Goal: Entertainment & Leisure: Consume media (video, audio)

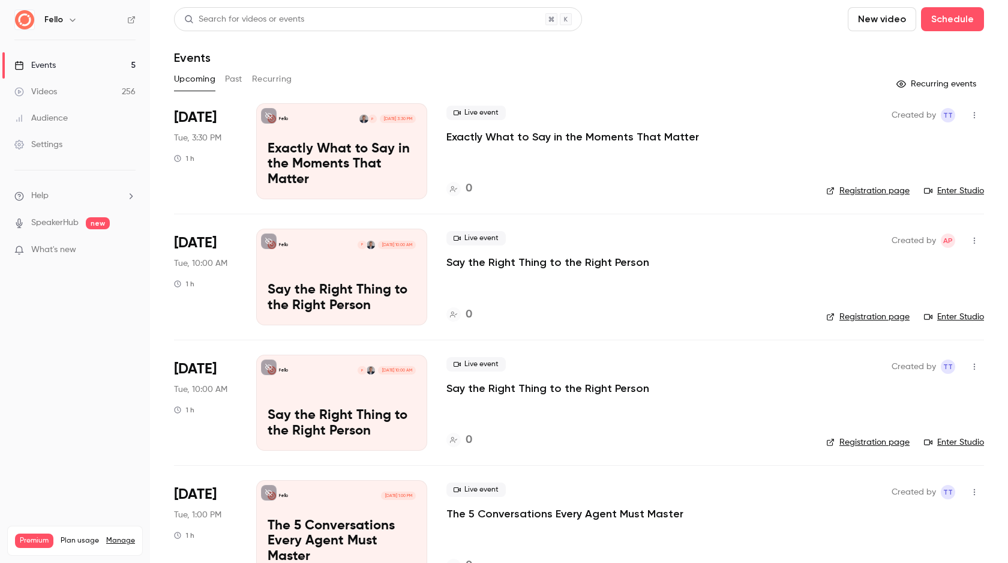
click at [118, 93] on link "Videos 256" at bounding box center [75, 92] width 150 height 26
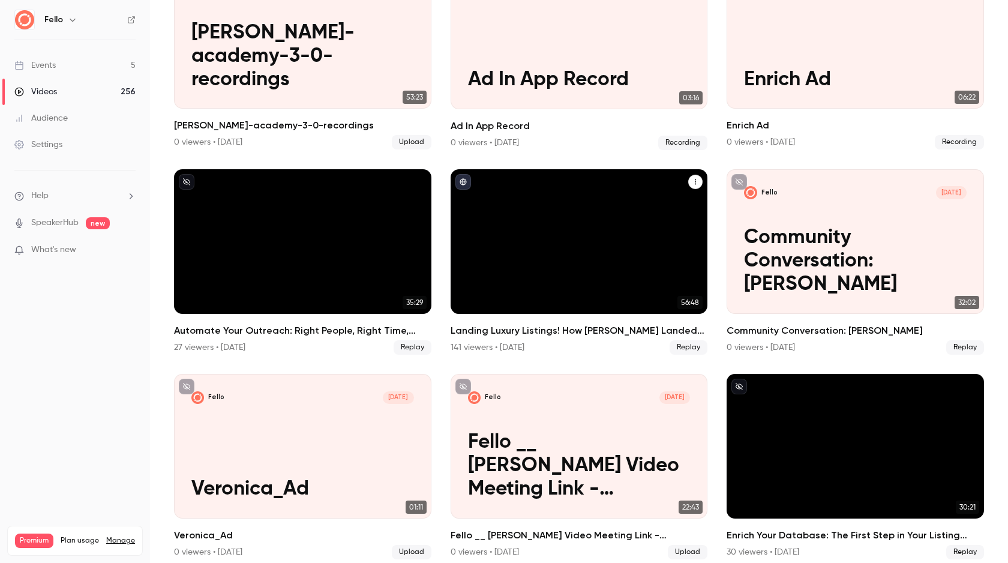
scroll to position [4087, 0]
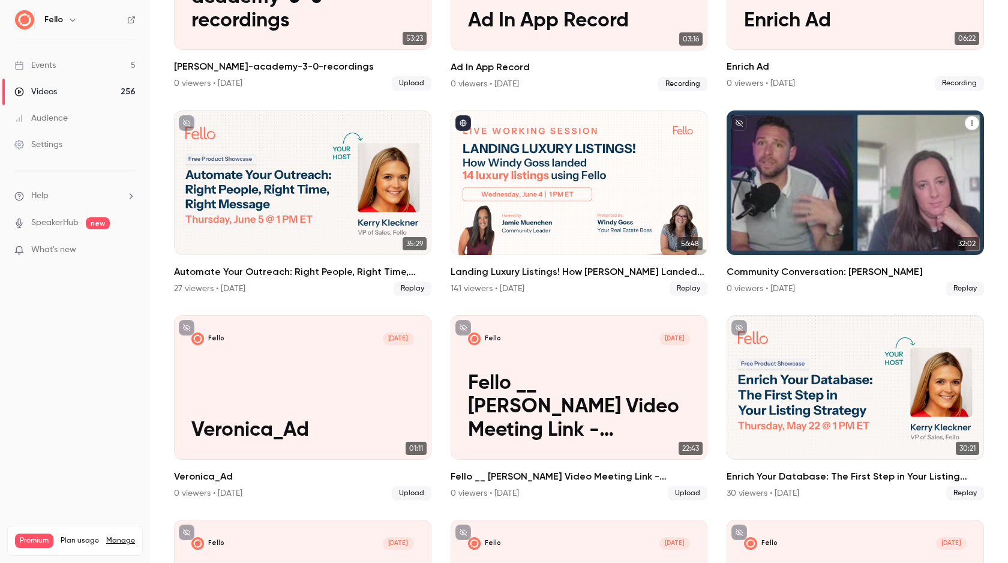
click at [778, 207] on p "Community Conversation: [PERSON_NAME]" at bounding box center [855, 202] width 223 height 70
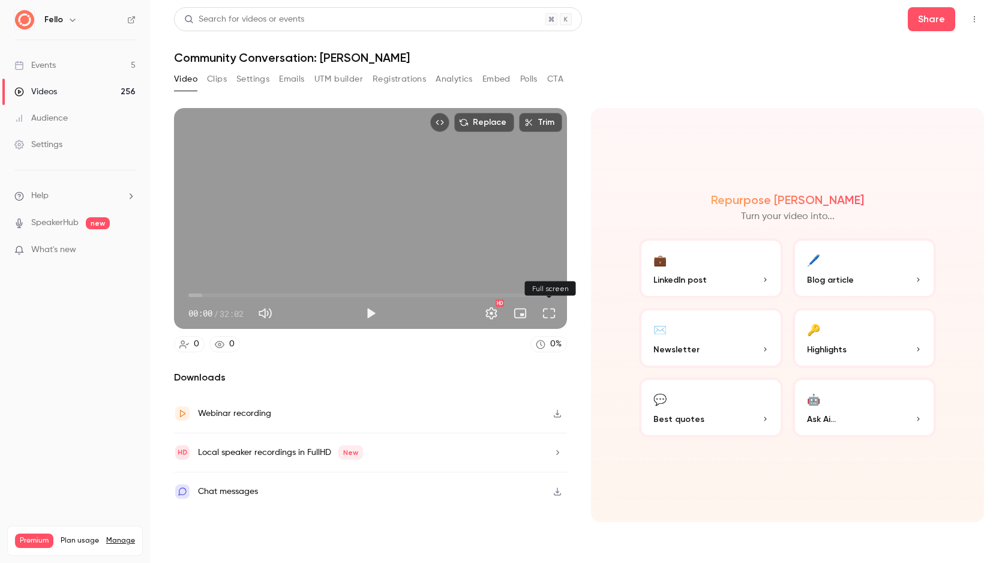
click at [554, 313] on button "Full screen" at bounding box center [549, 313] width 24 height 24
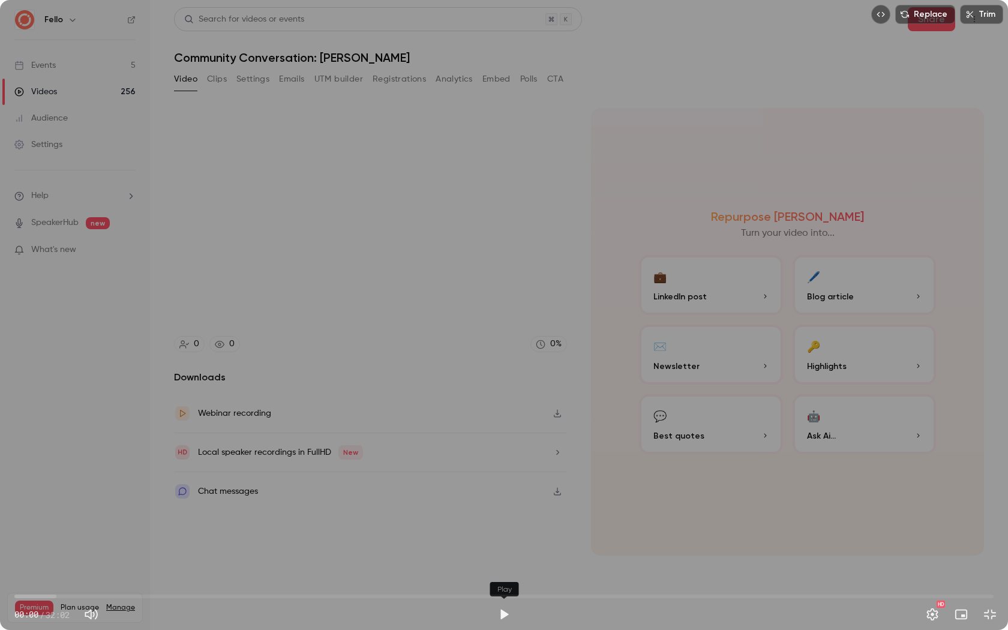
click at [503, 562] on button "Play" at bounding box center [504, 614] width 24 height 24
drag, startPoint x: 36, startPoint y: 595, endPoint x: 173, endPoint y: 602, distance: 137.0
click at [166, 562] on span "04:54" at bounding box center [165, 597] width 4 height 4
drag, startPoint x: 180, startPoint y: 596, endPoint x: 188, endPoint y: 596, distance: 7.8
click at [188, 562] on span "05:38" at bounding box center [187, 597] width 4 height 4
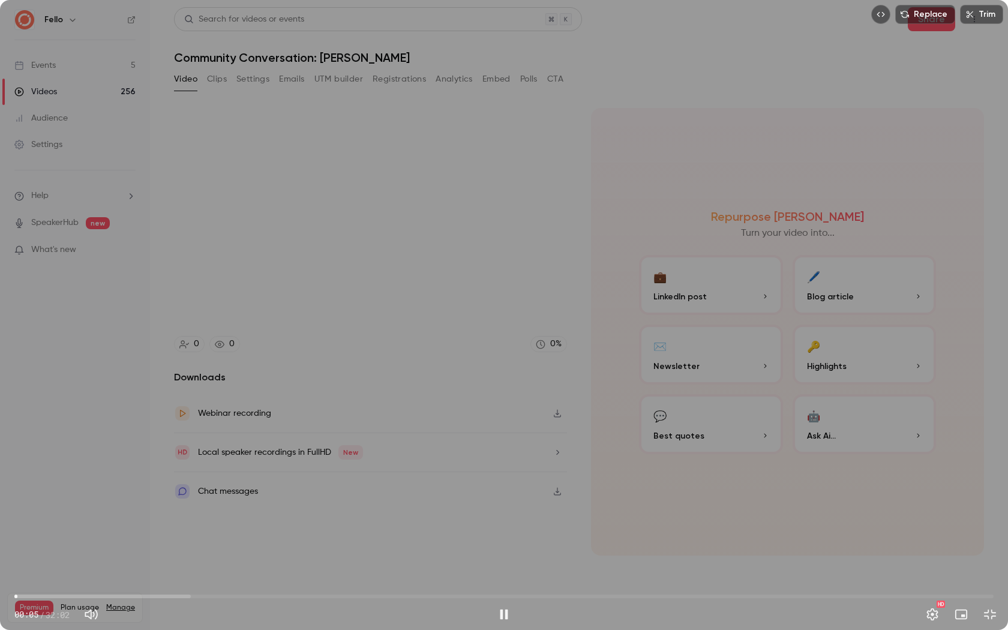
drag, startPoint x: 187, startPoint y: 596, endPoint x: 17, endPoint y: 598, distance: 170.4
click at [17, 562] on span "00:05" at bounding box center [18, 597] width 4 height 4
click at [504, 562] on button "Pause" at bounding box center [504, 614] width 24 height 24
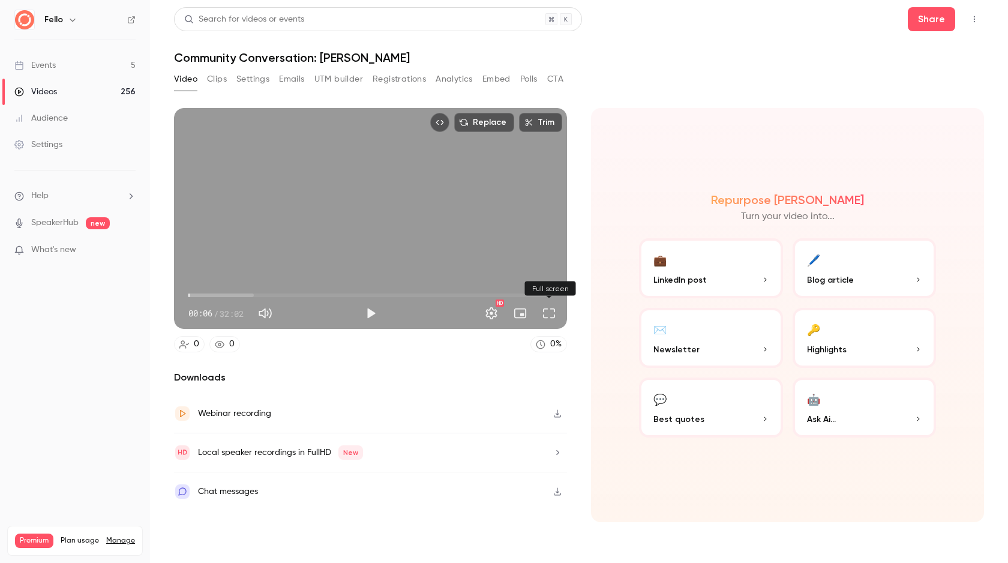
click at [547, 313] on button "Full screen" at bounding box center [549, 313] width 24 height 24
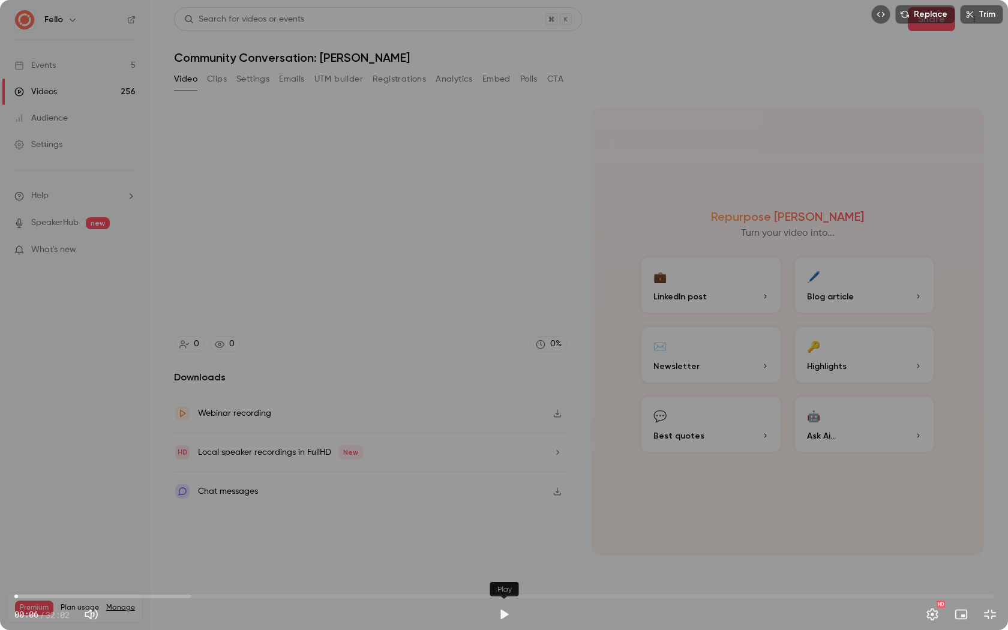
click at [505, 562] on button "Play" at bounding box center [504, 614] width 24 height 24
drag, startPoint x: 22, startPoint y: 595, endPoint x: 93, endPoint y: 594, distance: 71.4
click at [22, 562] on span "00:10" at bounding box center [20, 597] width 4 height 4
click at [226, 436] on div "Replace Trim 02:35 02:35 / 32:02 HD" at bounding box center [504, 315] width 1008 height 630
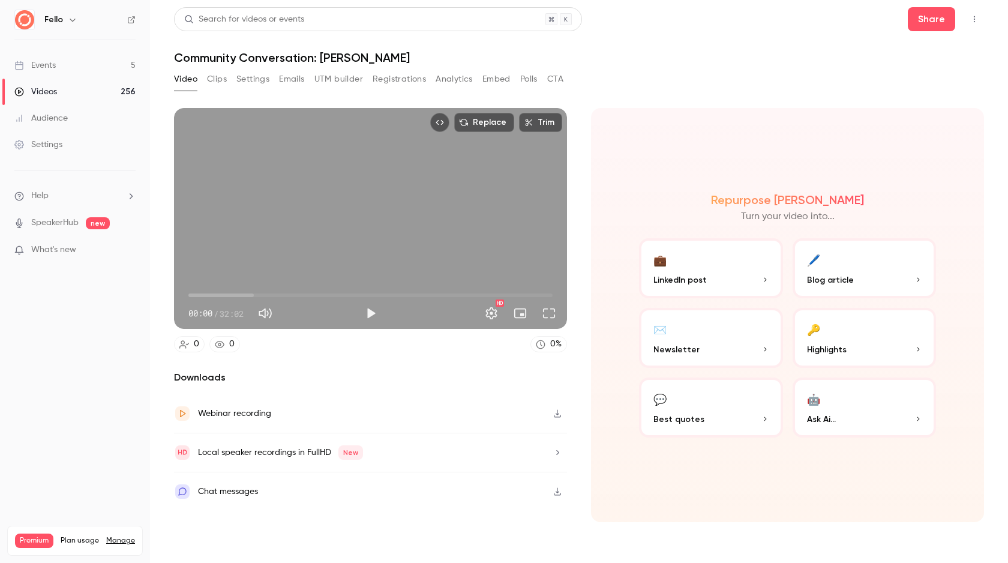
drag, startPoint x: 208, startPoint y: 296, endPoint x: 142, endPoint y: 298, distance: 66.0
click at [142, 298] on div "Fello Events 5 Videos 256 Audience Settings Help SpeakerHub new What's new Prem…" at bounding box center [504, 281] width 1008 height 563
click at [238, 414] on div "Webinar recording" at bounding box center [234, 413] width 73 height 14
click at [553, 317] on button "Full screen" at bounding box center [549, 313] width 24 height 24
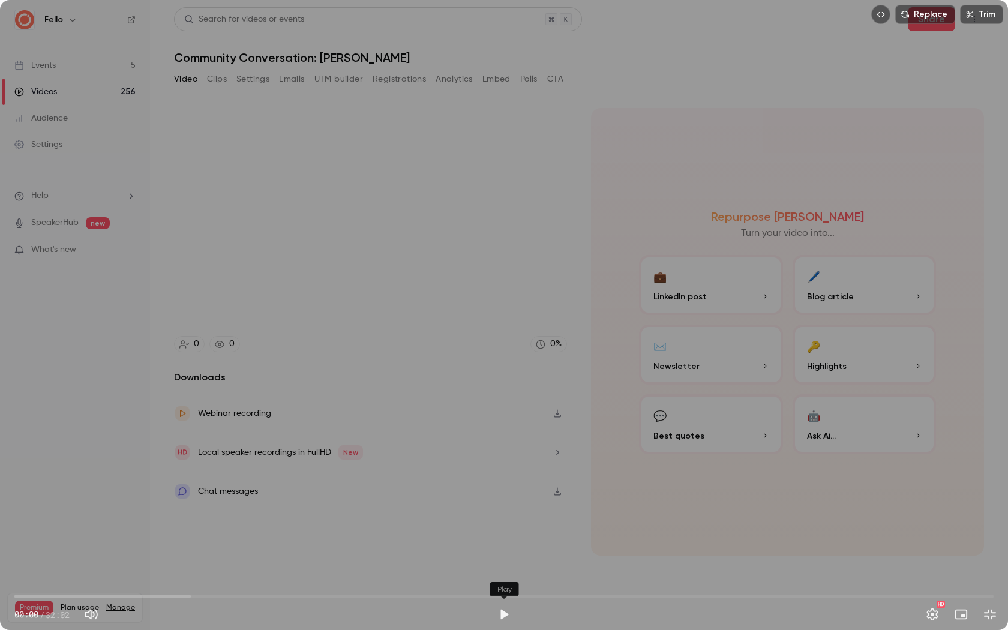
click at [505, 562] on button "Play" at bounding box center [504, 614] width 24 height 24
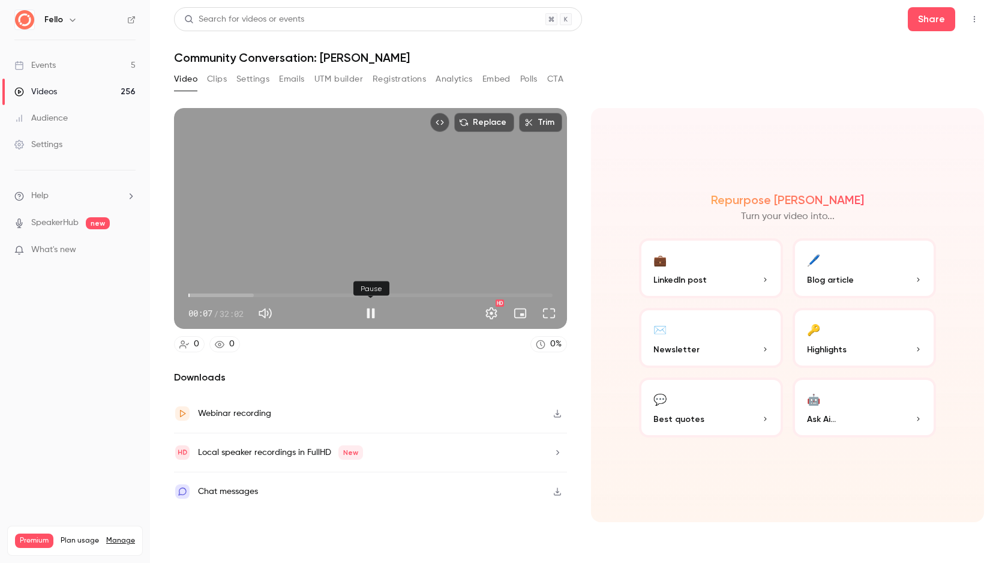
click at [373, 316] on button "Pause" at bounding box center [371, 313] width 24 height 24
type input "***"
click at [217, 79] on button "Clips" at bounding box center [217, 79] width 20 height 19
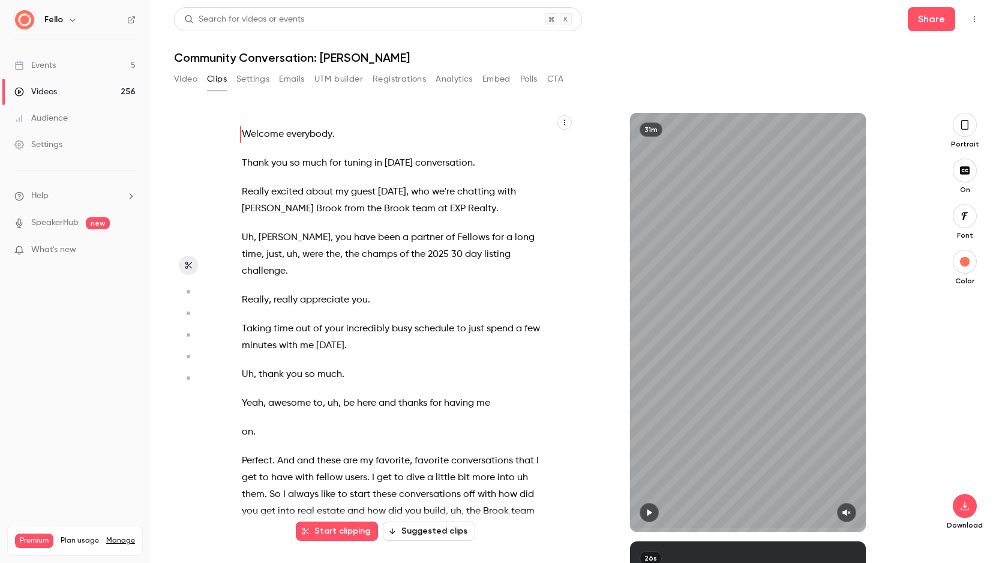
click at [965, 130] on icon "button" at bounding box center [965, 124] width 10 height 13
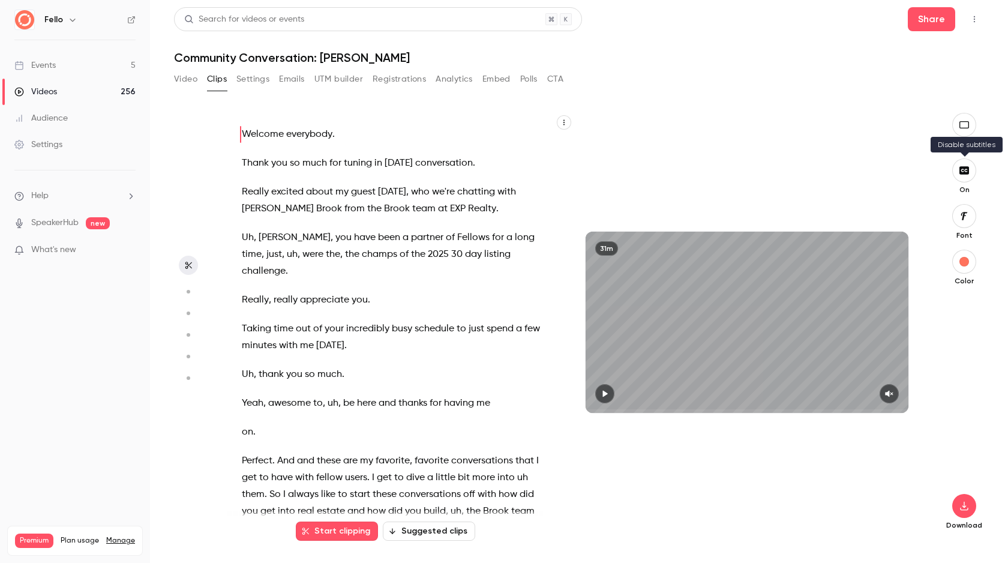
click at [965, 175] on icon "button" at bounding box center [964, 171] width 13 height 10
